Goal: Information Seeking & Learning: Learn about a topic

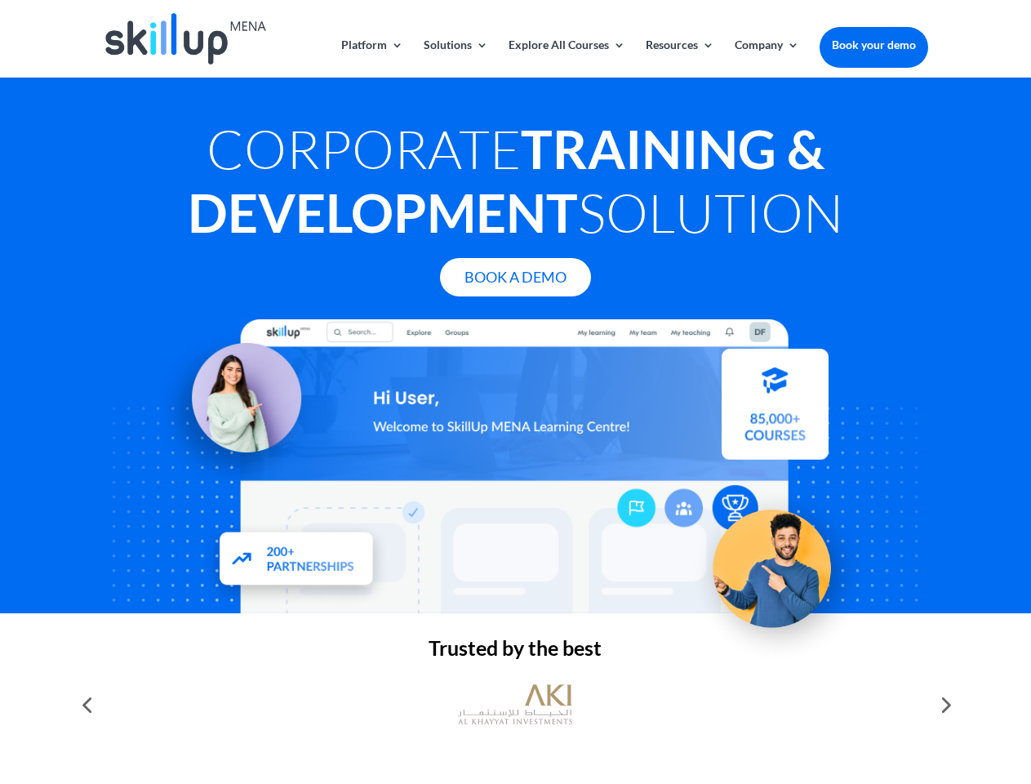
click at [515, 392] on div at bounding box center [515, 466] width 824 height 294
click at [455, 58] on link "Solutions" at bounding box center [456, 58] width 64 height 38
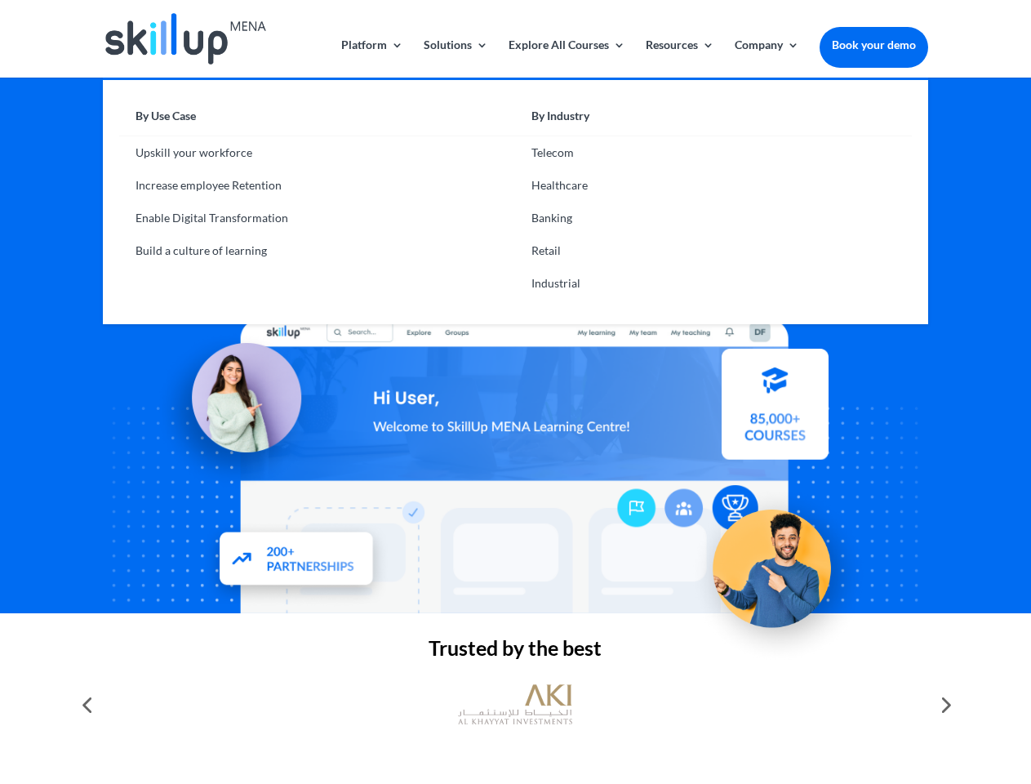
click at [566, 58] on link "Explore All Courses" at bounding box center [566, 58] width 117 height 38
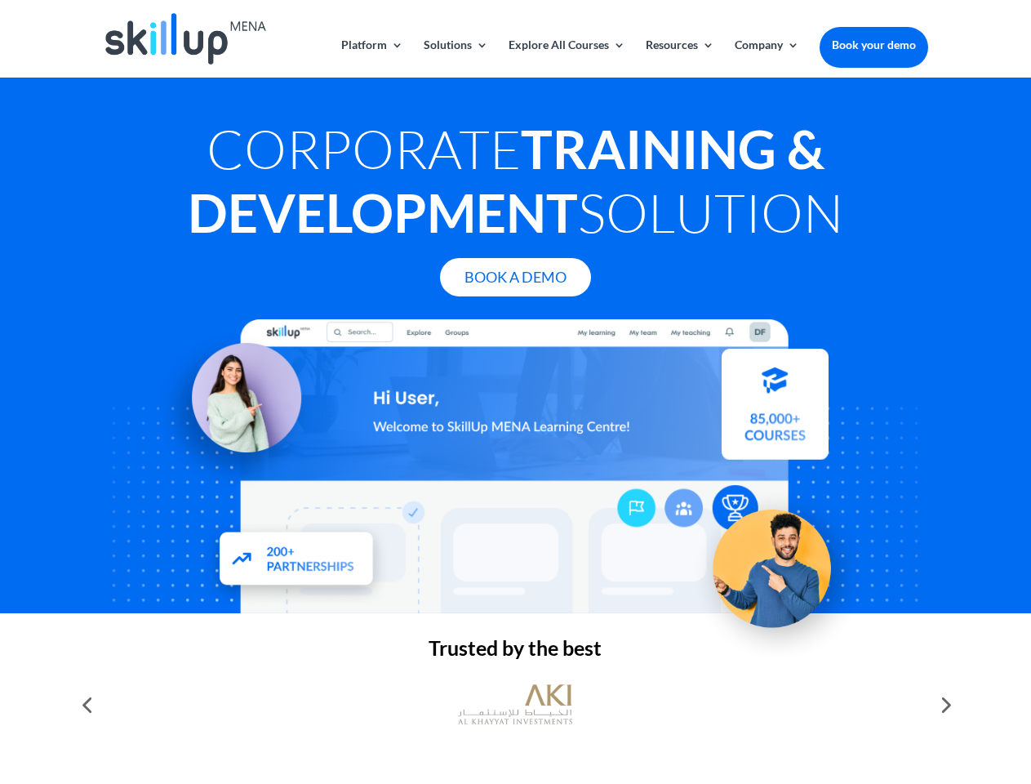
click at [678, 58] on link "Resources" at bounding box center [680, 58] width 69 height 38
click at [766, 58] on link "Company" at bounding box center [767, 58] width 64 height 38
click at [515, 704] on img at bounding box center [515, 704] width 114 height 57
